Goal: Check status

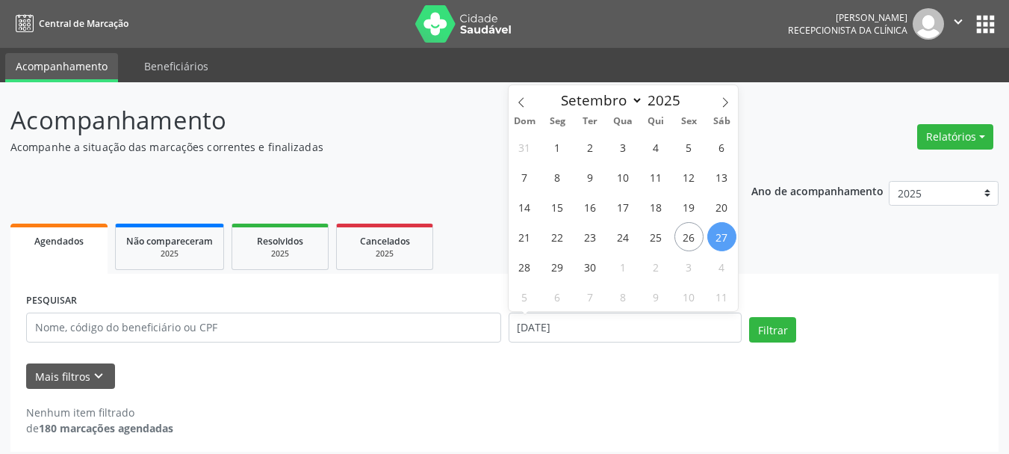
select select "8"
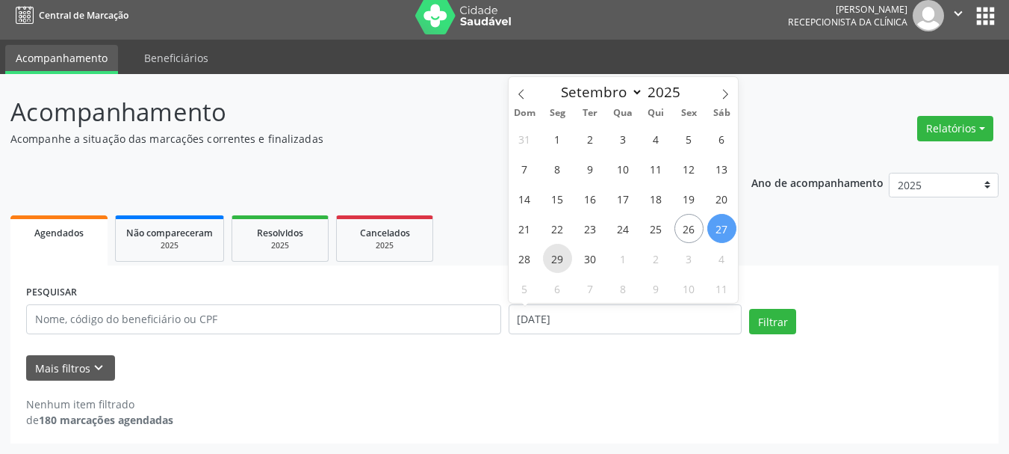
click at [563, 259] on span "29" at bounding box center [557, 258] width 29 height 29
type input "[DATE]"
click at [563, 259] on span "29" at bounding box center [557, 258] width 29 height 29
click at [563, 259] on ul "Agendados Não compareceram 2025 Resolvidos 2025 Cancelados 2025" at bounding box center [504, 238] width 988 height 54
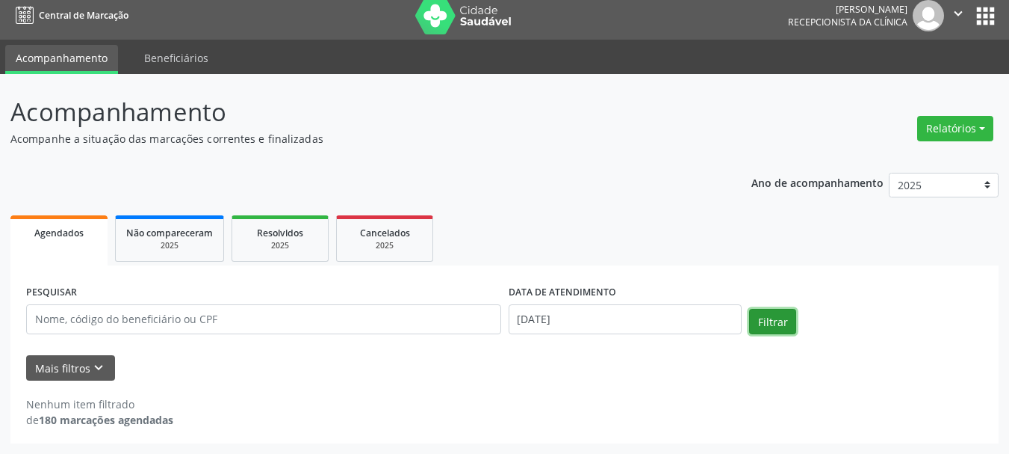
click at [754, 319] on button "Filtrar" at bounding box center [772, 321] width 47 height 25
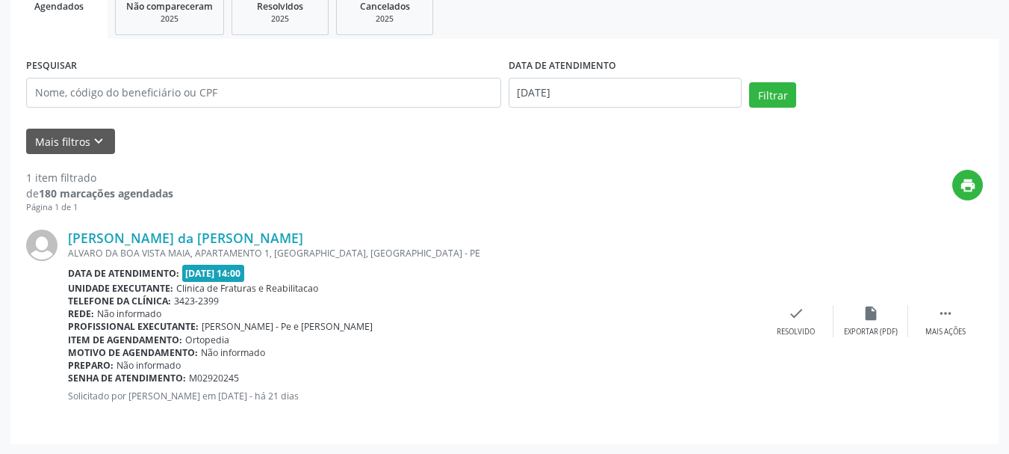
scroll to position [235, 0]
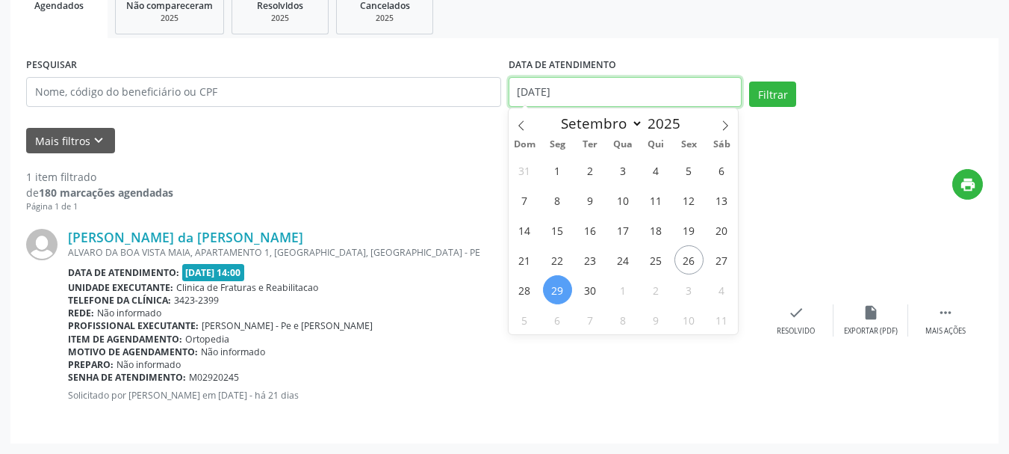
click at [610, 90] on input "[DATE]" at bounding box center [626, 92] width 234 height 30
click at [687, 287] on span "3" at bounding box center [689, 289] width 29 height 29
type input "[DATE]"
click at [689, 286] on span "3" at bounding box center [689, 289] width 29 height 29
click at [689, 286] on div "Unidade executante: Clinica de Fraturas e Reabilitacao" at bounding box center [413, 287] width 691 height 13
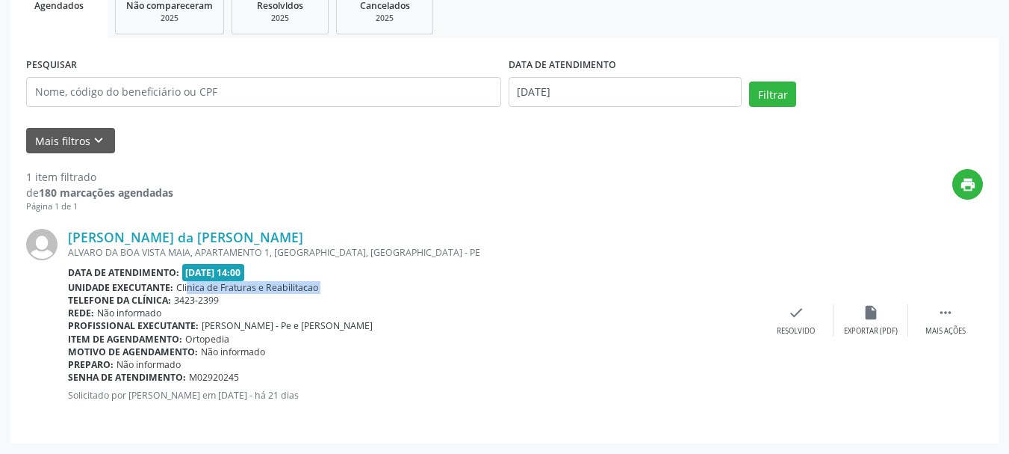
click at [689, 286] on div "Unidade executante: Clinica de Fraturas e Reabilitacao" at bounding box center [413, 287] width 691 height 13
click at [776, 99] on button "Filtrar" at bounding box center [772, 93] width 47 height 25
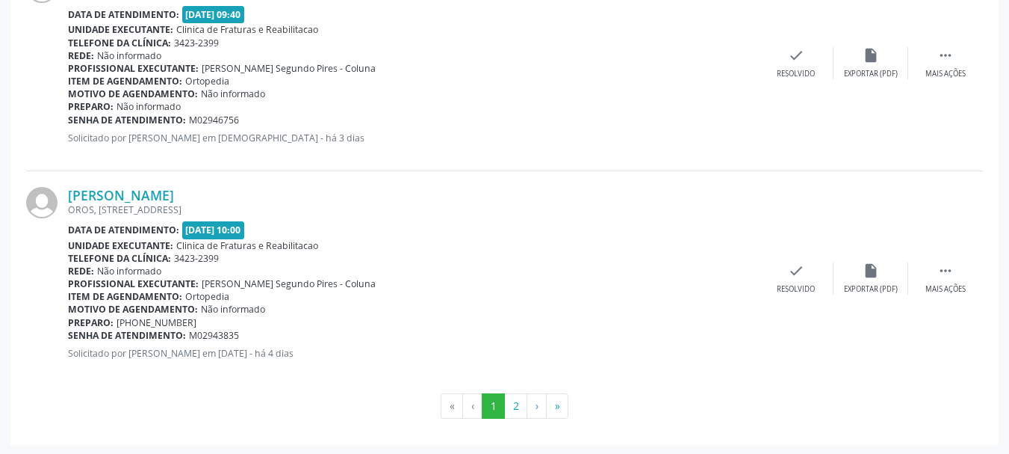
scroll to position [3307, 0]
click at [513, 415] on button "2" at bounding box center [515, 403] width 23 height 25
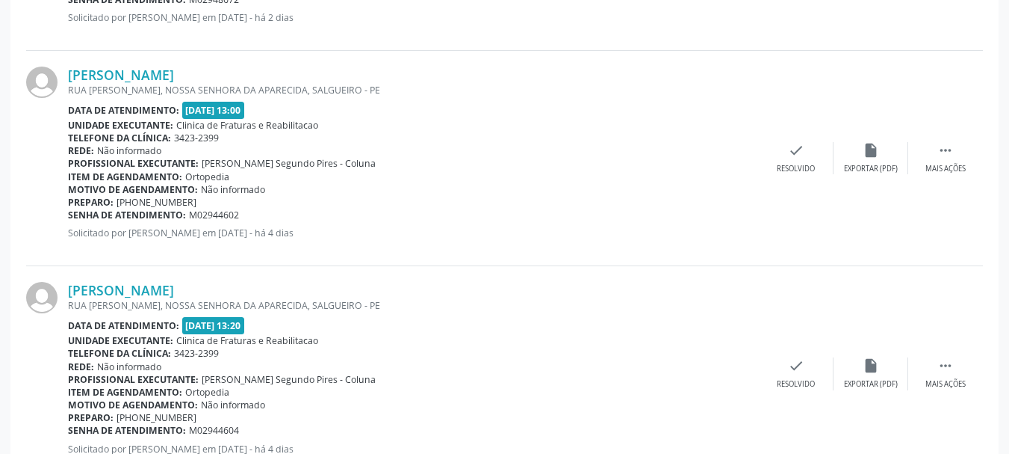
scroll to position [2116, 0]
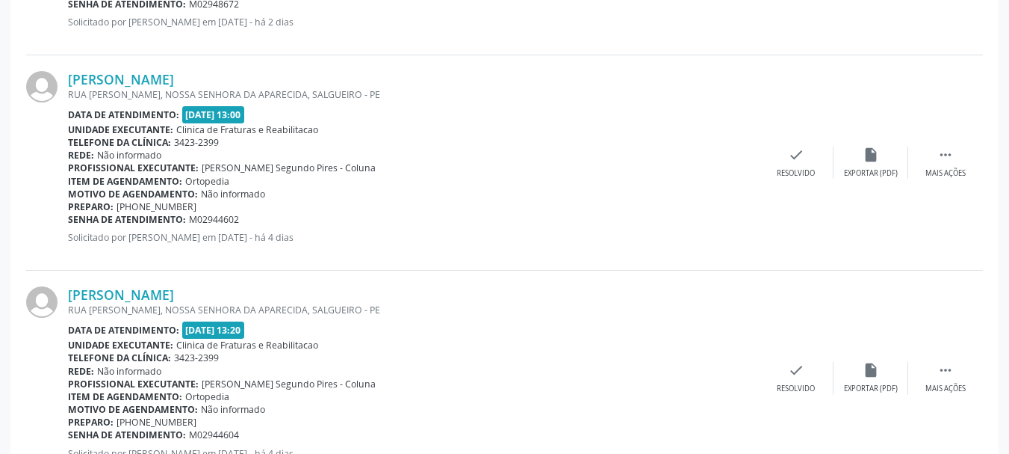
click at [754, 146] on div "Telefone da clínica: 3423-2399" at bounding box center [413, 142] width 691 height 13
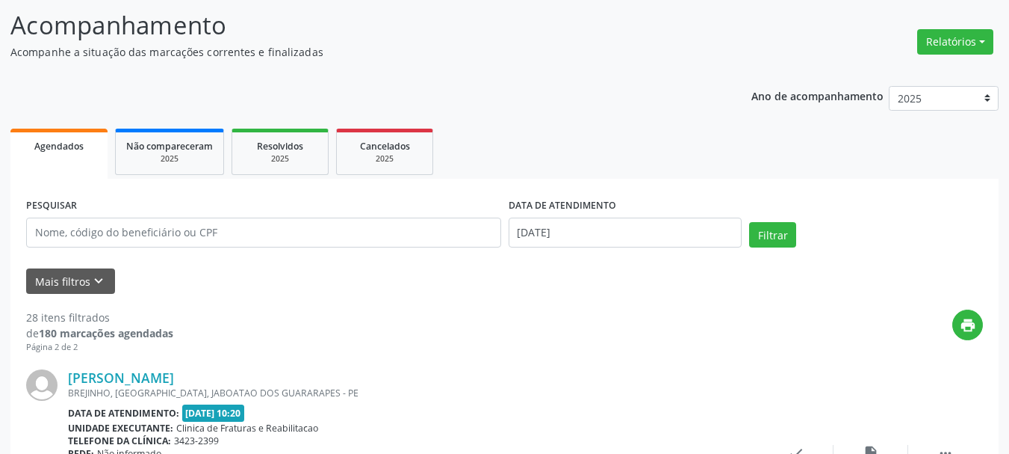
scroll to position [0, 0]
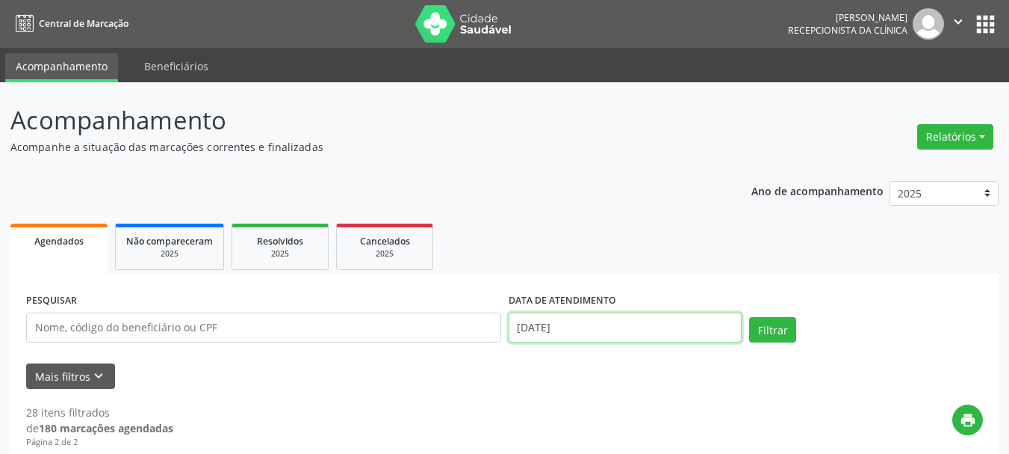
click at [673, 319] on input "[DATE]" at bounding box center [626, 327] width 234 height 30
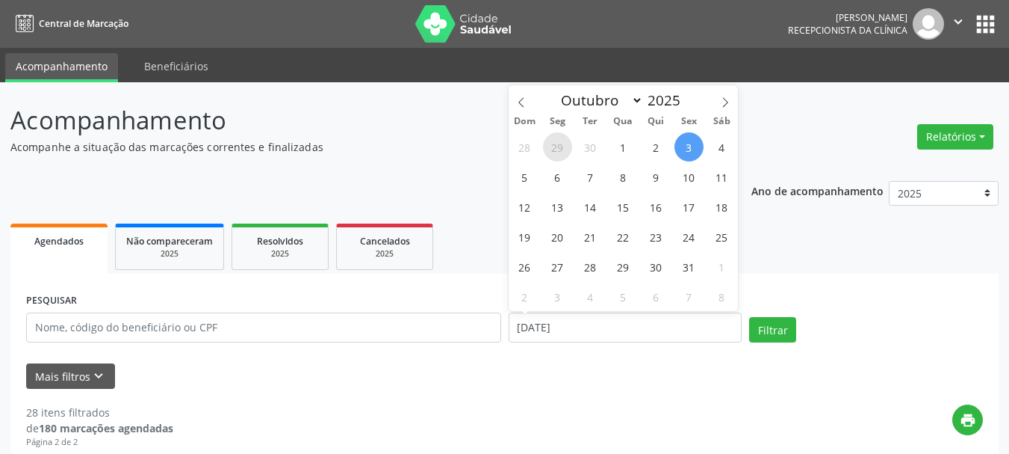
click at [561, 153] on span "29" at bounding box center [557, 146] width 29 height 29
type input "[DATE]"
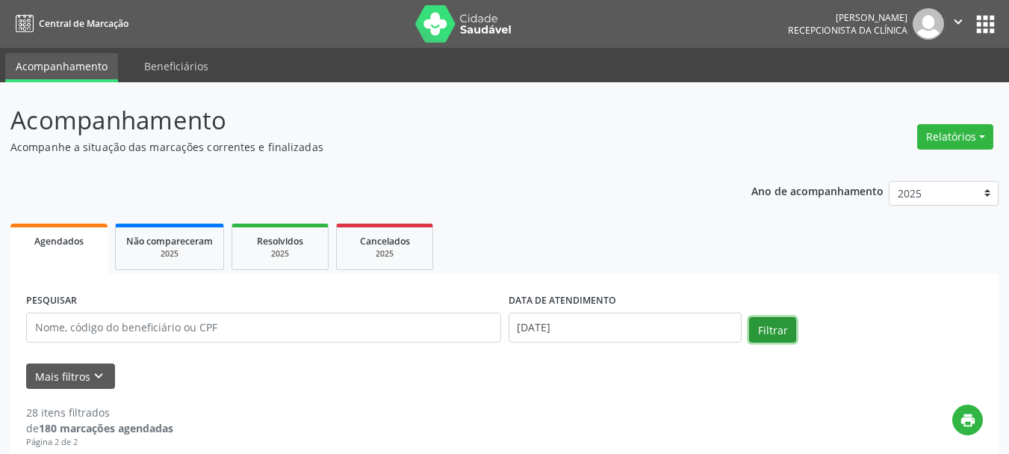
click at [774, 322] on button "Filtrar" at bounding box center [772, 329] width 47 height 25
